Goal: Find specific page/section: Find specific page/section

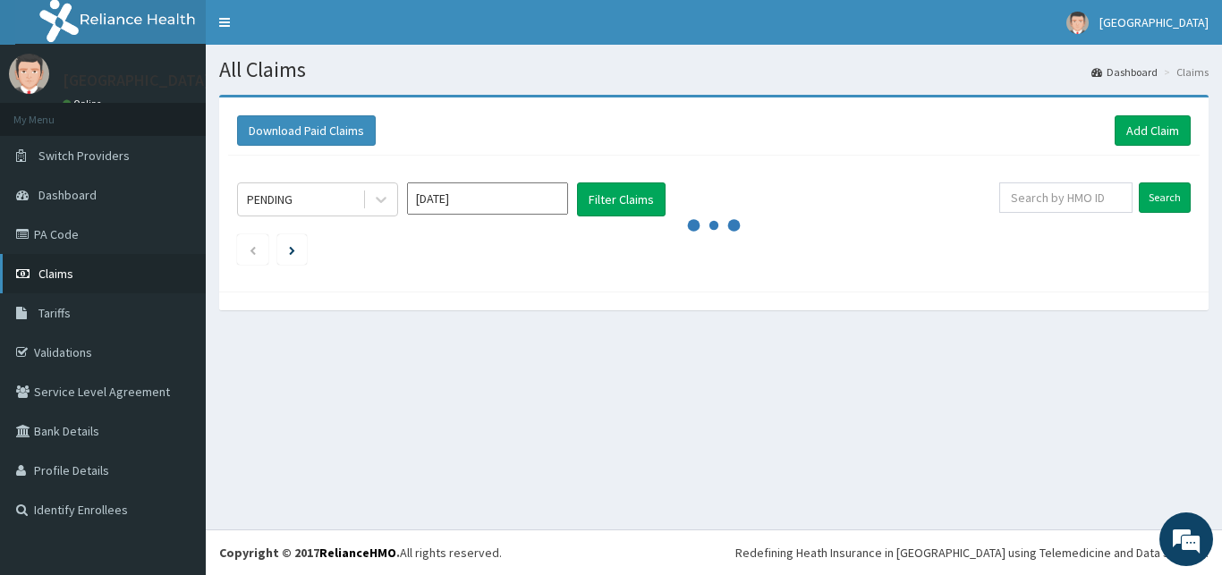
click at [63, 280] on span "Claims" at bounding box center [55, 274] width 35 height 16
click at [55, 348] on link "Validations" at bounding box center [103, 352] width 206 height 39
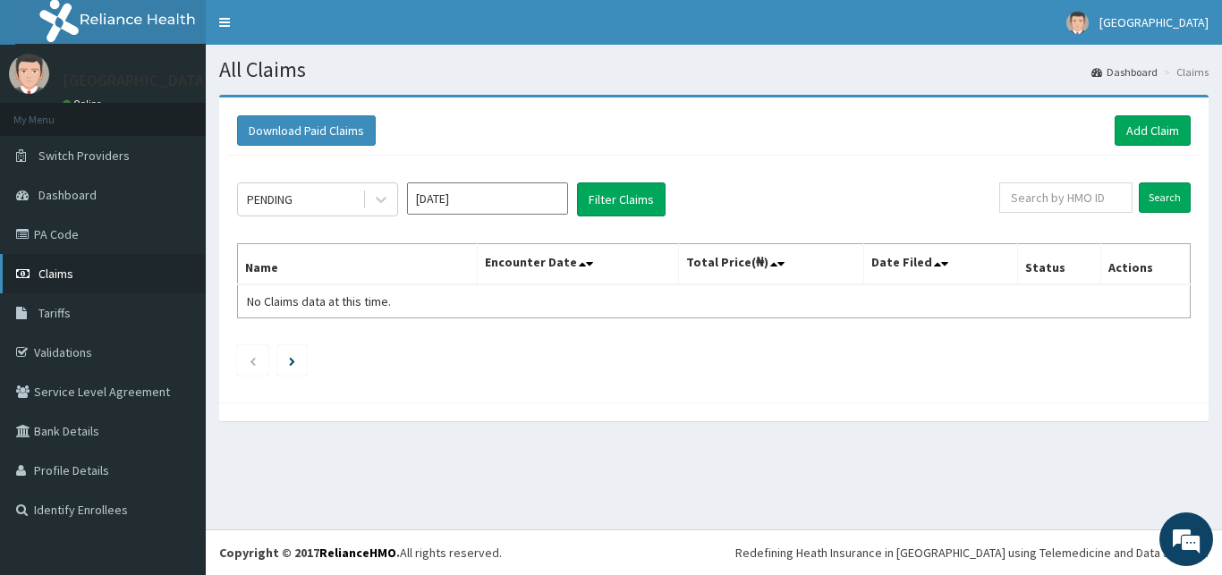
click at [57, 276] on span "Claims" at bounding box center [55, 274] width 35 height 16
click at [76, 187] on link "Dashboard" at bounding box center [103, 194] width 206 height 39
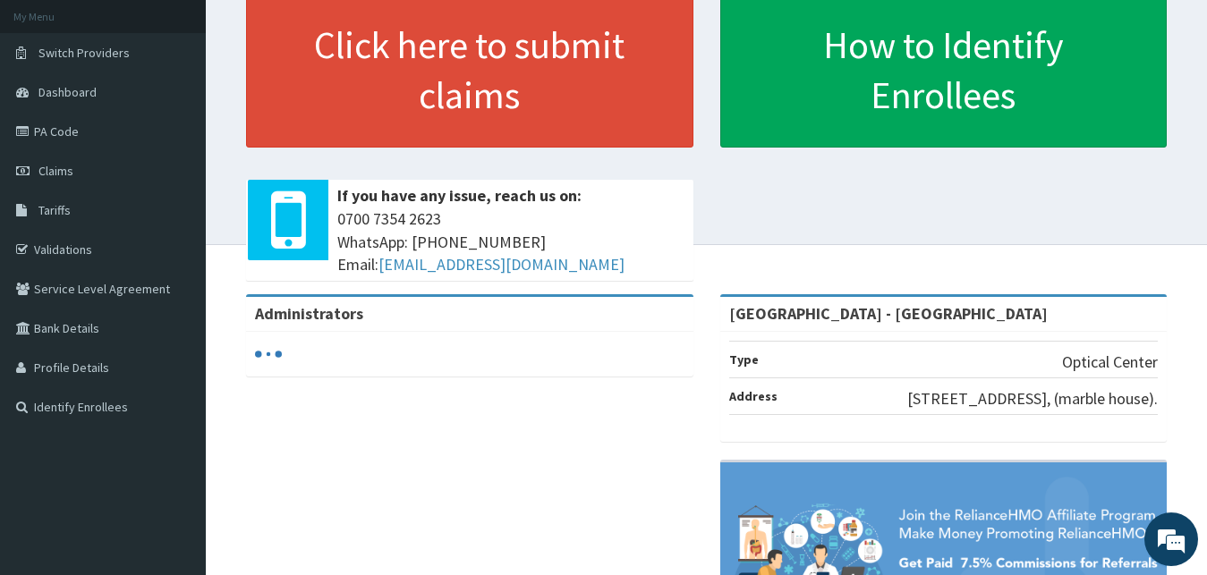
scroll to position [1, 0]
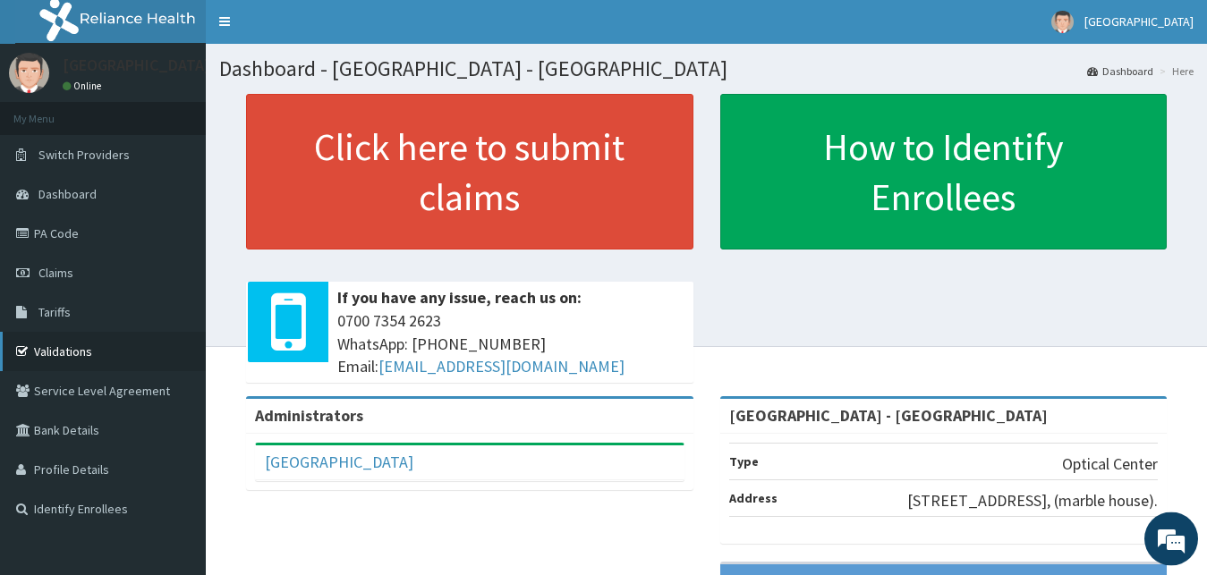
click at [55, 354] on link "Validations" at bounding box center [103, 351] width 206 height 39
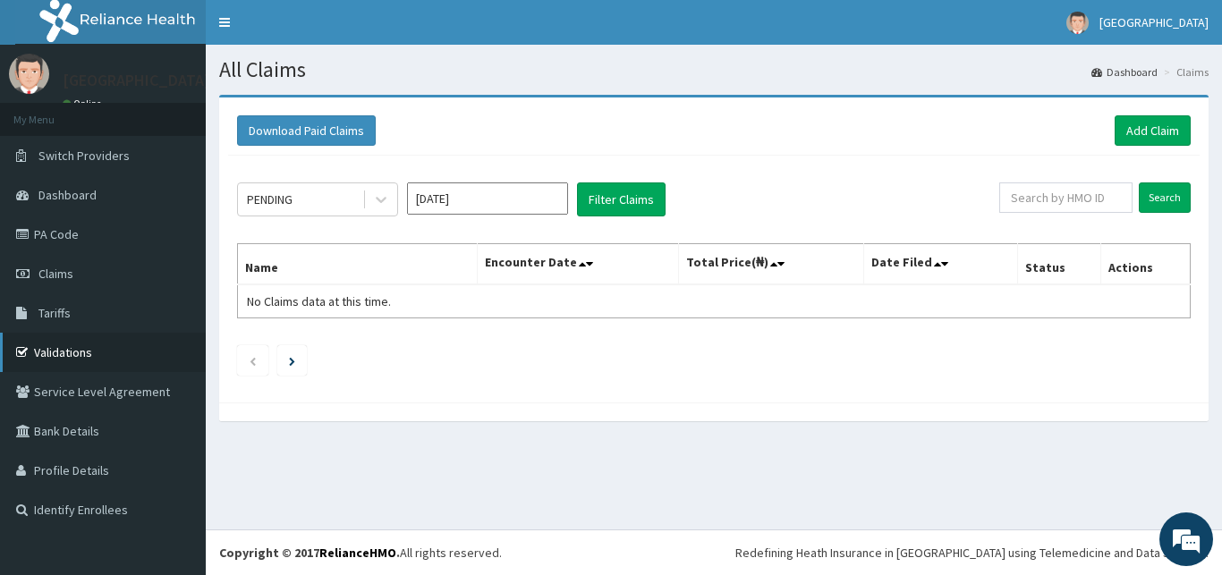
click at [63, 348] on link "Validations" at bounding box center [103, 352] width 206 height 39
